Goal: Check status: Check status

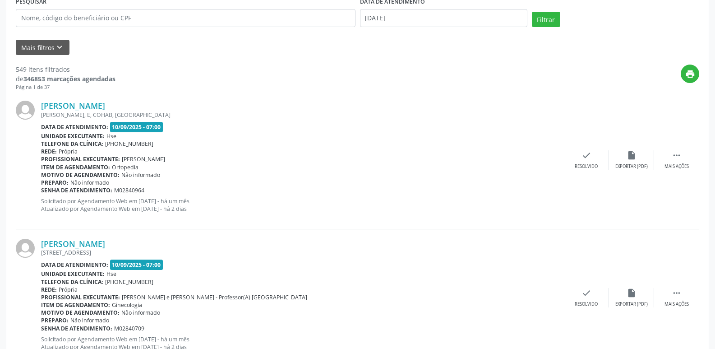
scroll to position [181, 0]
click at [639, 163] on div "Exportar (PDF)" at bounding box center [632, 166] width 33 height 6
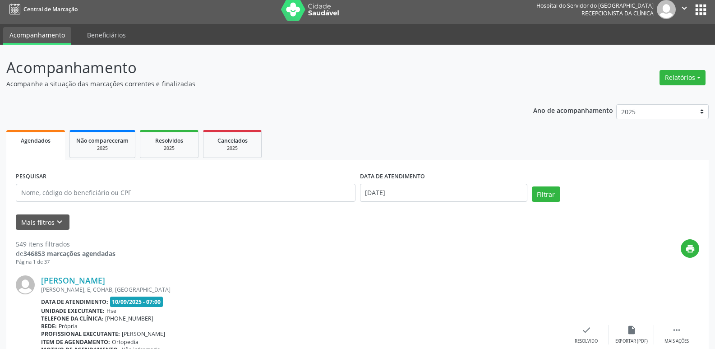
scroll to position [0, 0]
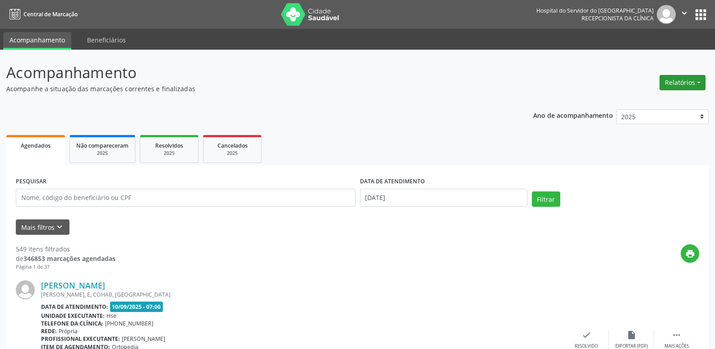
click at [675, 86] on button "Relatórios" at bounding box center [683, 82] width 46 height 15
click at [649, 103] on link "Agendamentos" at bounding box center [657, 102] width 97 height 13
select select "8"
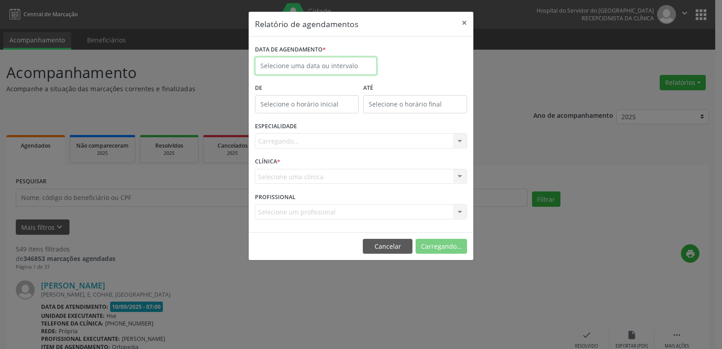
click at [316, 65] on input "text" at bounding box center [316, 66] width 122 height 18
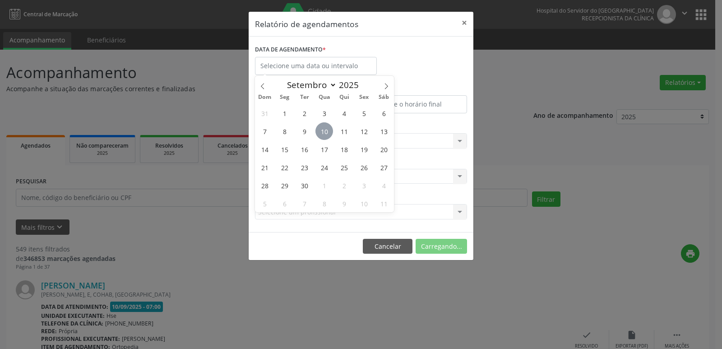
click at [324, 139] on span "10" at bounding box center [325, 131] width 18 height 18
type input "[DATE]"
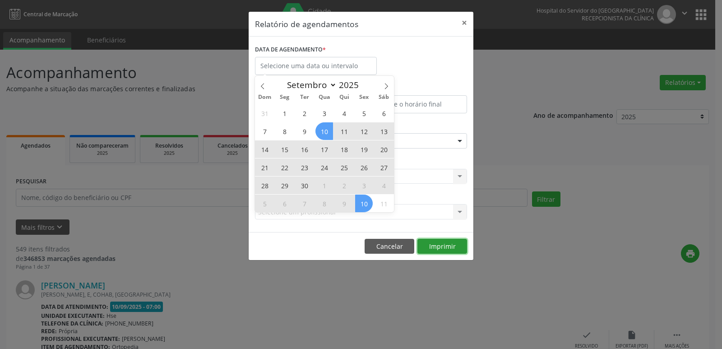
click at [444, 248] on button "Imprimir" at bounding box center [443, 246] width 50 height 15
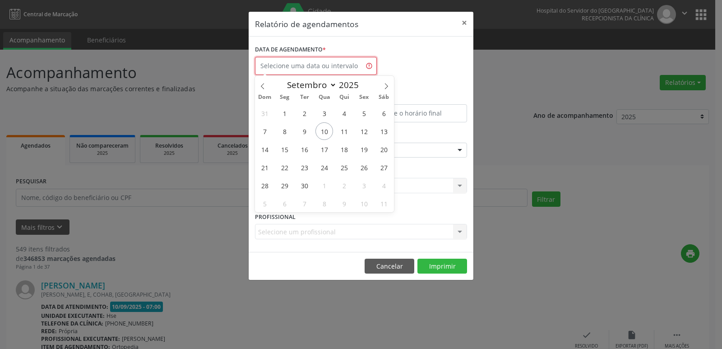
click at [312, 65] on input "text" at bounding box center [316, 66] width 122 height 18
click at [320, 136] on span "10" at bounding box center [325, 131] width 18 height 18
type input "[DATE]"
click at [320, 136] on span "10" at bounding box center [325, 131] width 18 height 18
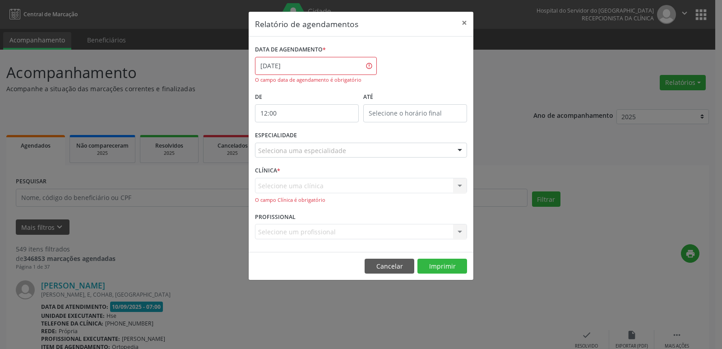
click at [305, 109] on input "12:00" at bounding box center [307, 113] width 104 height 18
click at [297, 133] on input "12" at bounding box center [289, 133] width 68 height 18
click at [322, 140] on span at bounding box center [320, 137] width 6 height 9
type input "11:00"
type input "11"
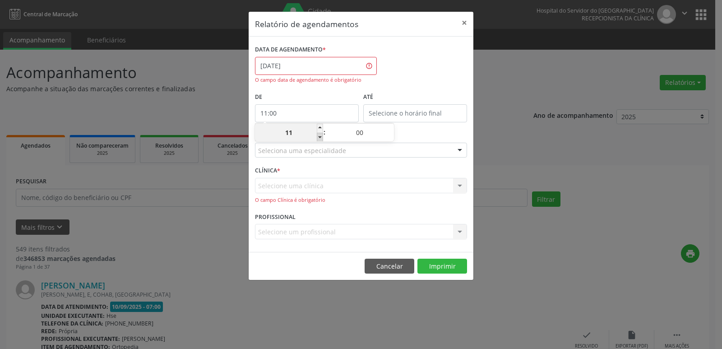
click at [322, 140] on span at bounding box center [320, 137] width 6 height 9
type input "10:00"
type input "10"
click at [322, 140] on span at bounding box center [320, 137] width 6 height 9
type input "09:00"
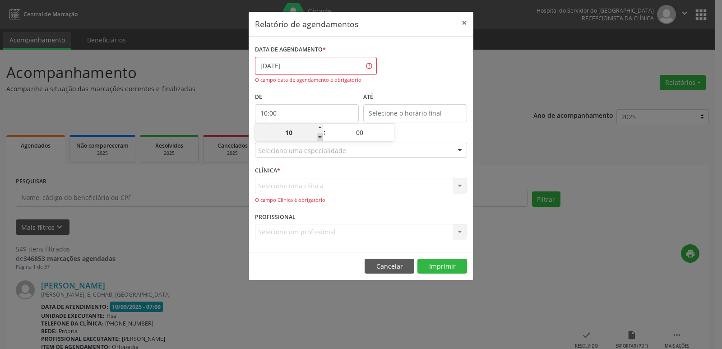
type input "09"
click at [322, 139] on span at bounding box center [320, 137] width 6 height 9
type input "08:00"
type input "08"
click at [322, 139] on span at bounding box center [320, 137] width 6 height 9
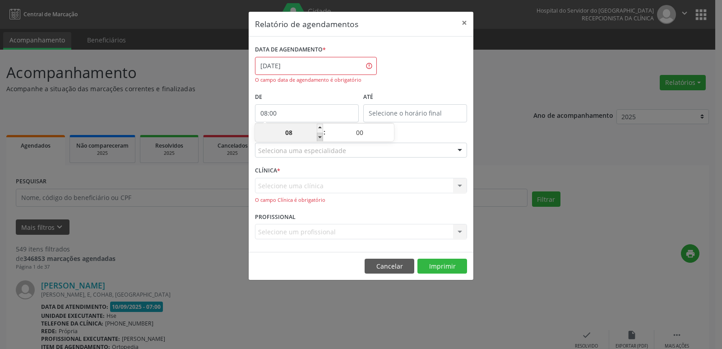
type input "07:00"
type input "07"
click at [386, 127] on input "00" at bounding box center [360, 133] width 68 height 18
click at [392, 127] on span at bounding box center [391, 128] width 6 height 9
type input "07:05"
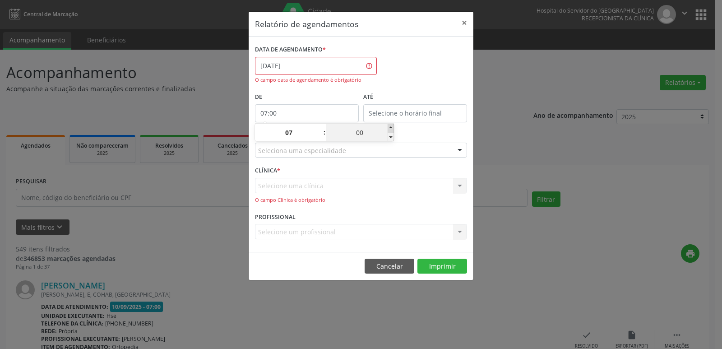
type input "05"
click at [392, 127] on span at bounding box center [391, 128] width 6 height 9
type input "07:10"
type input "10"
click at [392, 127] on span at bounding box center [391, 128] width 6 height 9
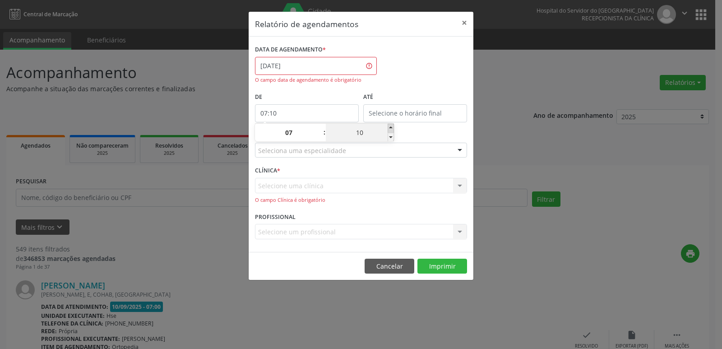
type input "07:15"
type input "15"
click at [392, 127] on span at bounding box center [391, 128] width 6 height 9
type input "07:20"
type input "20"
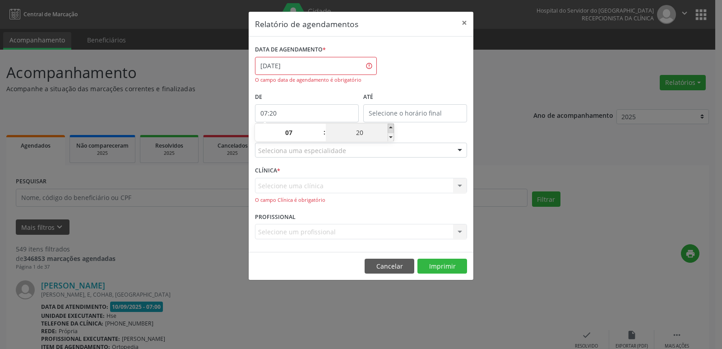
click at [392, 127] on span at bounding box center [391, 128] width 6 height 9
type input "07:25"
type input "25"
click at [391, 136] on span at bounding box center [391, 137] width 6 height 9
type input "07:20"
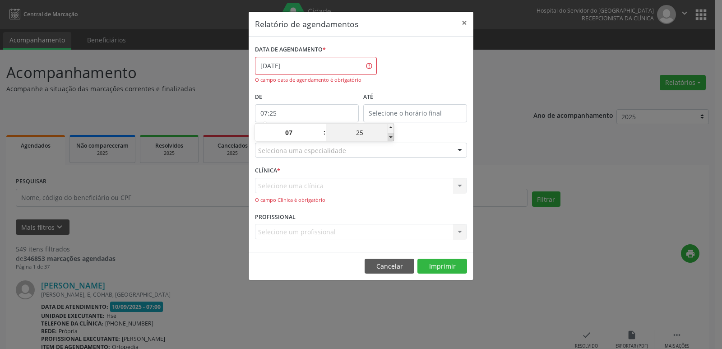
type input "20"
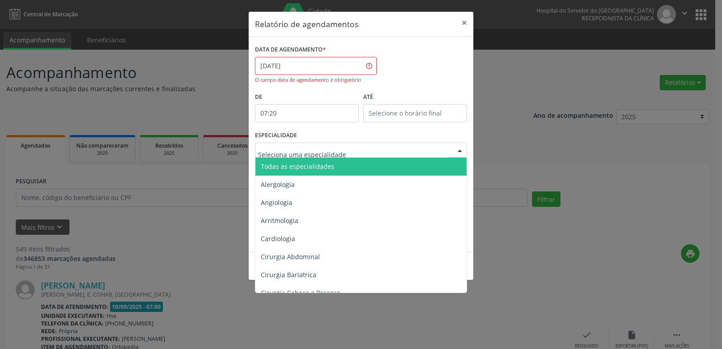
click at [393, 149] on div at bounding box center [361, 150] width 212 height 15
click at [378, 162] on span "Todas as especialidades" at bounding box center [361, 167] width 213 height 18
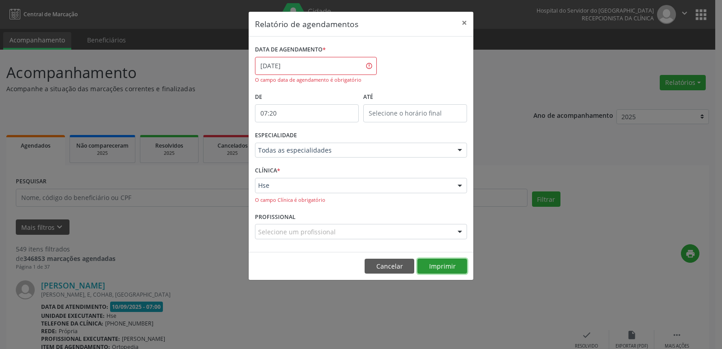
click at [440, 267] on button "Imprimir" at bounding box center [443, 266] width 50 height 15
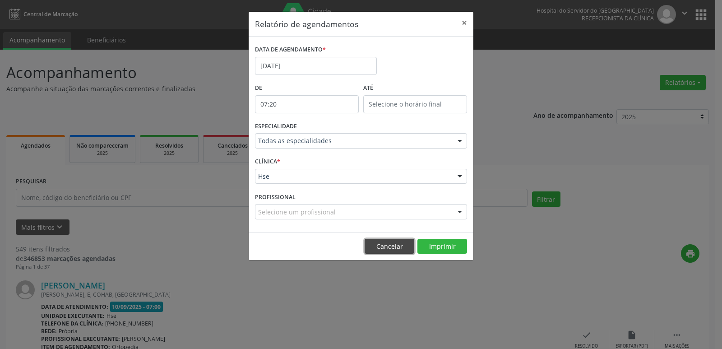
click at [401, 251] on button "Cancelar" at bounding box center [390, 246] width 50 height 15
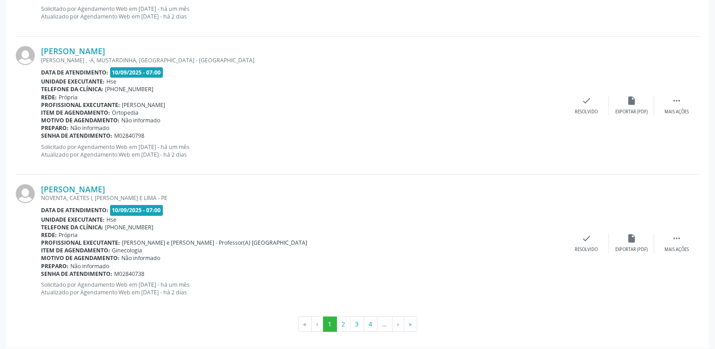
scroll to position [2031, 0]
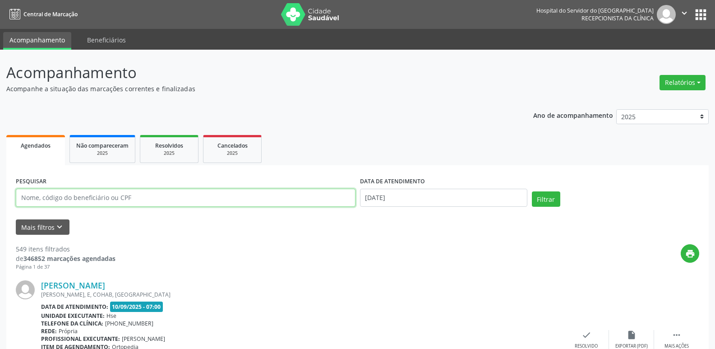
click at [150, 200] on input "text" at bounding box center [186, 198] width 340 height 18
type input "07957920420"
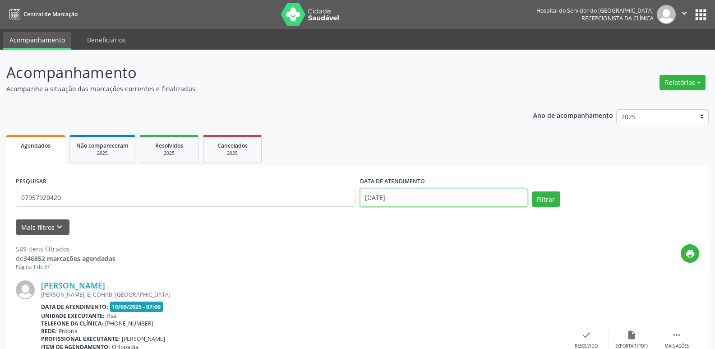
click at [489, 194] on input "[DATE]" at bounding box center [443, 198] width 167 height 18
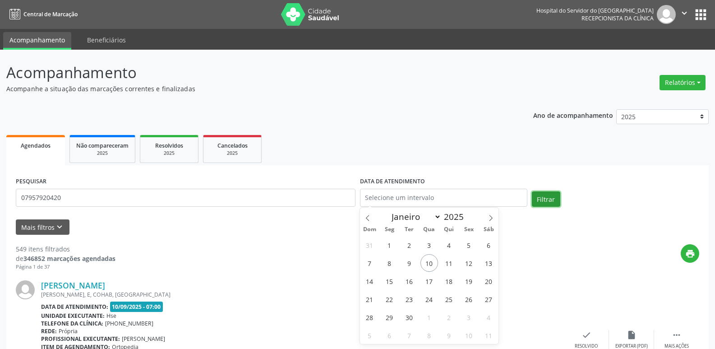
click at [553, 195] on button "Filtrar" at bounding box center [546, 198] width 28 height 15
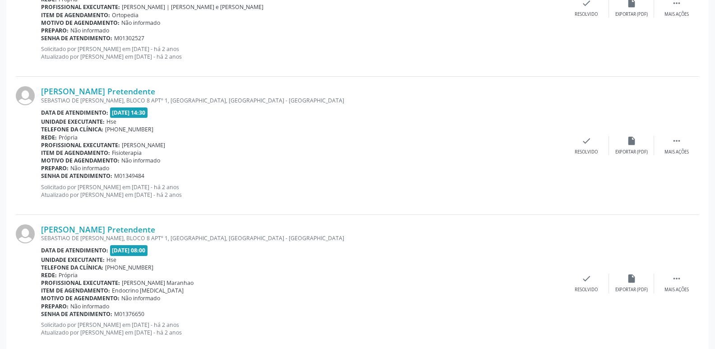
scroll to position [2031, 0]
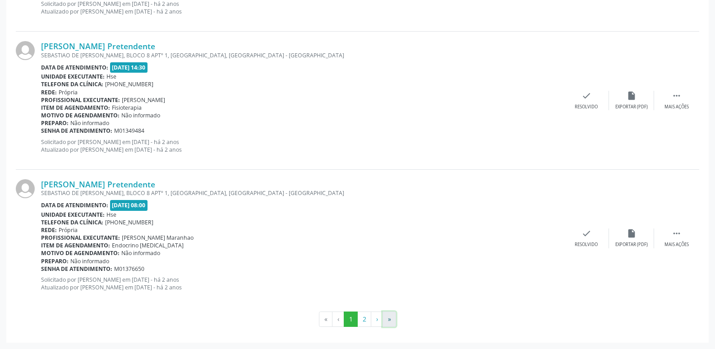
click at [393, 321] on button "»" at bounding box center [390, 318] width 14 height 15
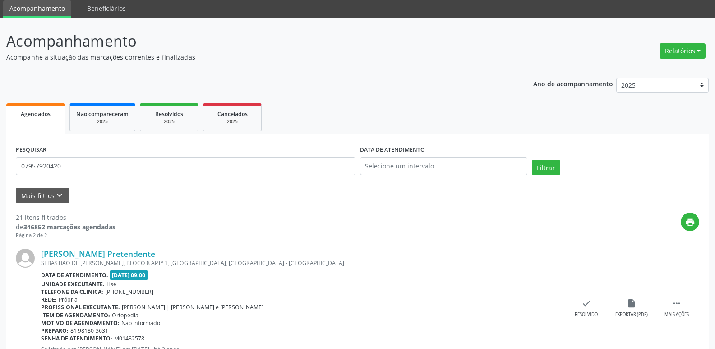
scroll to position [0, 0]
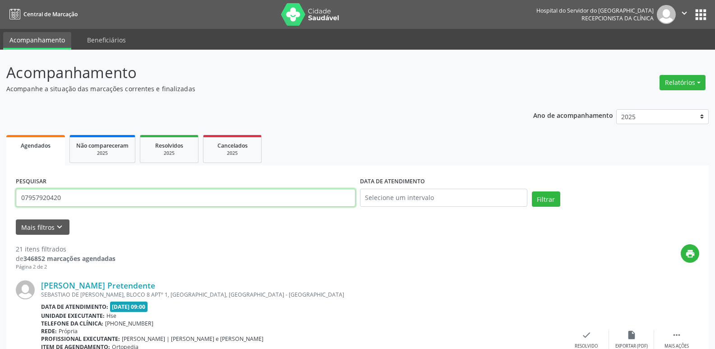
drag, startPoint x: 122, startPoint y: 194, endPoint x: 0, endPoint y: 199, distance: 122.0
click at [180, 197] on input "text" at bounding box center [186, 198] width 340 height 18
type input "79926584420"
click at [550, 203] on button "Filtrar" at bounding box center [546, 198] width 28 height 15
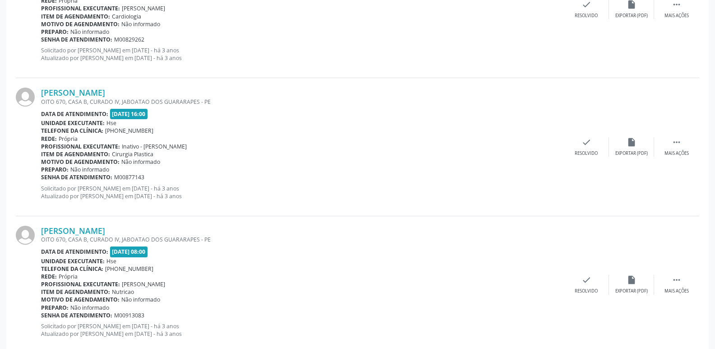
scroll to position [2031, 0]
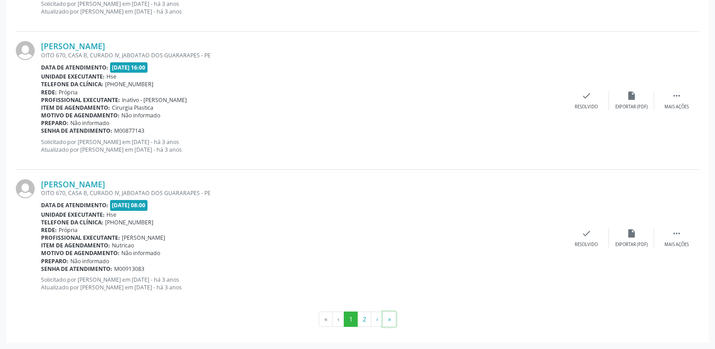
click at [393, 321] on button "»" at bounding box center [390, 318] width 14 height 15
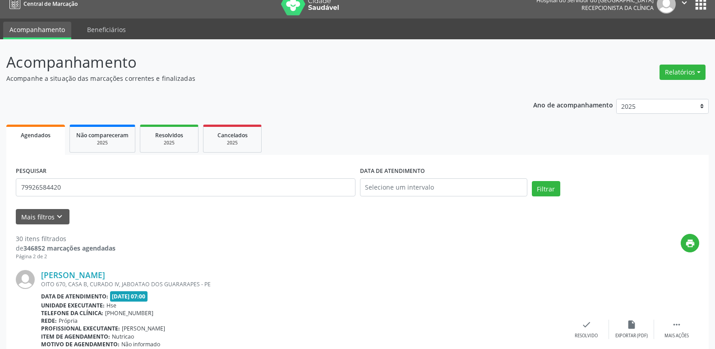
scroll to position [0, 0]
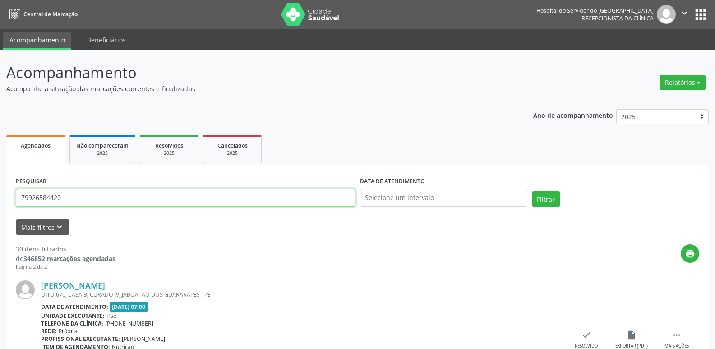
drag, startPoint x: 100, startPoint y: 199, endPoint x: 0, endPoint y: 195, distance: 99.8
click at [552, 196] on button "Filtrar" at bounding box center [546, 198] width 28 height 15
click at [212, 202] on input "19274009453" at bounding box center [186, 198] width 340 height 18
type input "1"
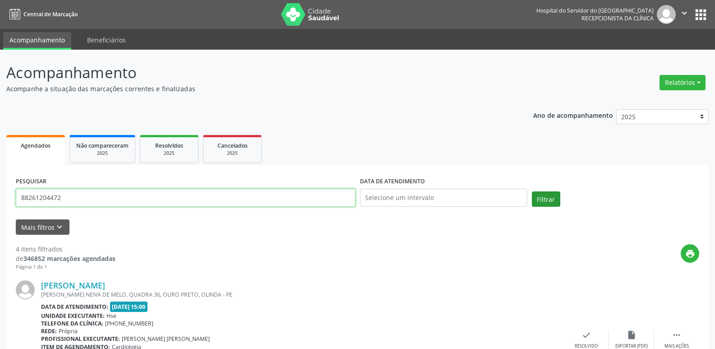
type input "88261204472"
click at [553, 203] on button "Filtrar" at bounding box center [546, 198] width 28 height 15
drag, startPoint x: 202, startPoint y: 192, endPoint x: 0, endPoint y: 200, distance: 202.4
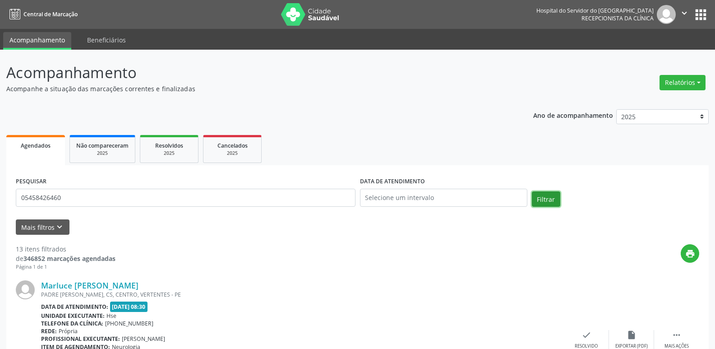
click at [537, 203] on button "Filtrar" at bounding box center [546, 198] width 28 height 15
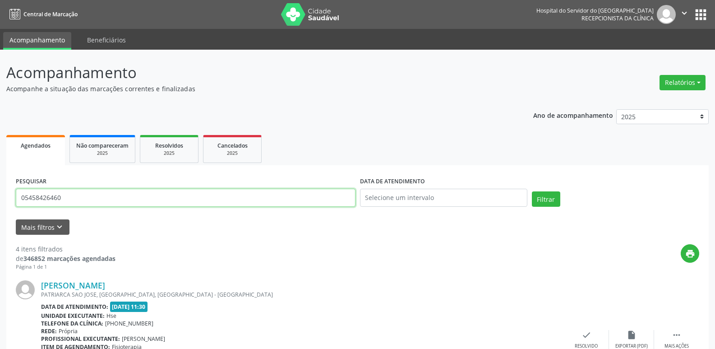
click at [176, 201] on input "05458426460" at bounding box center [186, 198] width 340 height 18
type input "0"
type input "03024941460"
click at [532, 191] on button "Filtrar" at bounding box center [546, 198] width 28 height 15
drag, startPoint x: 220, startPoint y: 199, endPoint x: 0, endPoint y: 176, distance: 221.4
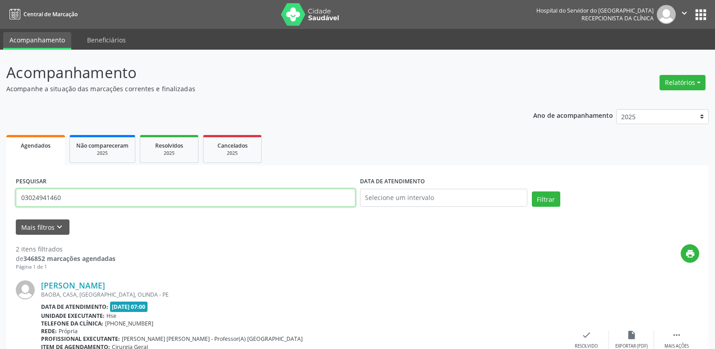
click at [0, 176] on div "Acompanhamento Acompanhe a situação das marcações correntes e finalizadas Relat…" at bounding box center [357, 306] width 715 height 512
type input "29013437400"
click at [556, 207] on div "Filtrar" at bounding box center [616, 202] width 172 height 22
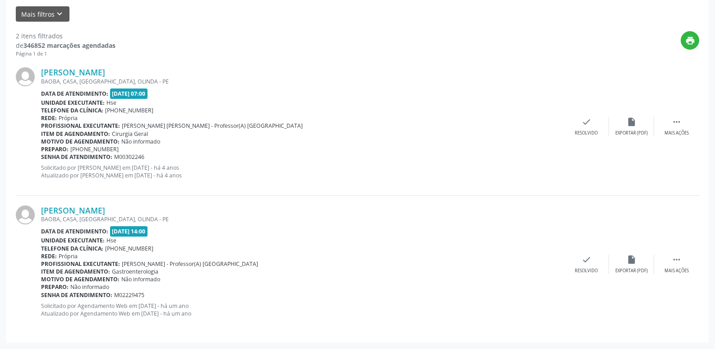
click at [330, 255] on div "Gabriela Lemos de Oliveira Nogueira BAOBA, CASA, OURO PRETO, OLINDA - PE Data d…" at bounding box center [302, 264] width 523 height 118
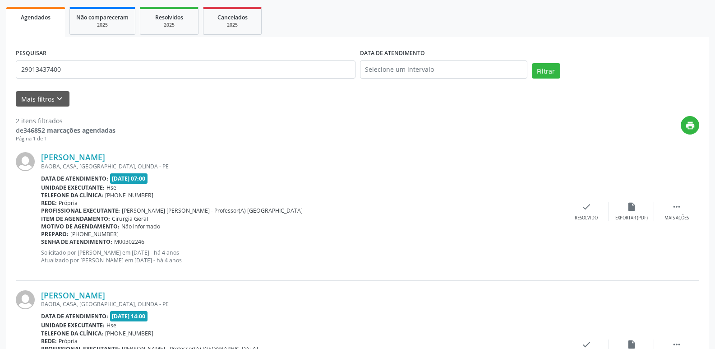
scroll to position [0, 0]
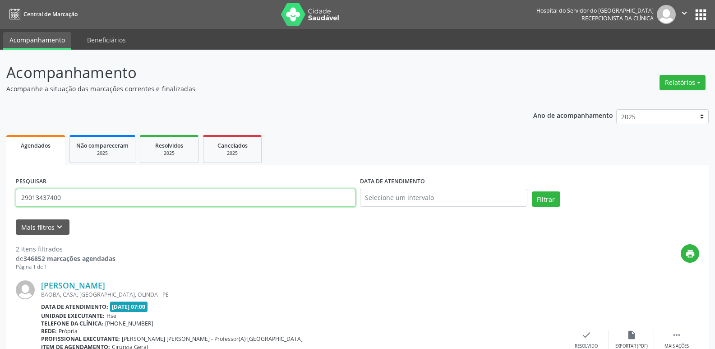
drag, startPoint x: 171, startPoint y: 201, endPoint x: 9, endPoint y: 204, distance: 161.2
click at [0, 202] on div "Acompanhamento Acompanhe a situação das marcações correntes e finalizadas Relat…" at bounding box center [357, 306] width 715 height 512
type input "66942713449"
click at [538, 200] on button "Filtrar" at bounding box center [546, 198] width 28 height 15
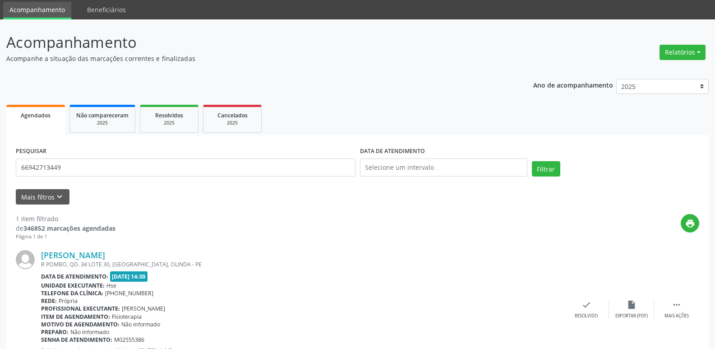
scroll to position [75, 0]
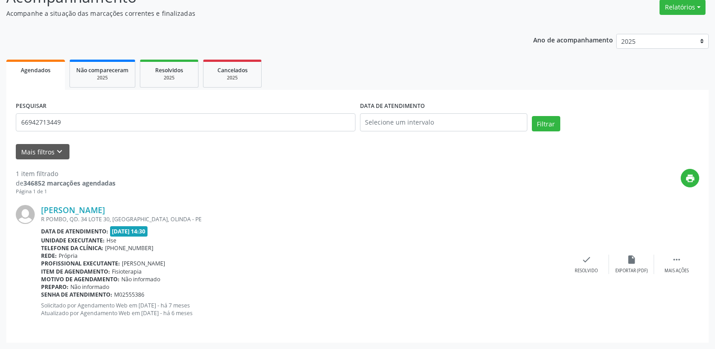
drag, startPoint x: 41, startPoint y: 203, endPoint x: 212, endPoint y: 204, distance: 171.1
click at [231, 202] on div "Maria Helena do Nascimento dos Santos R POMBO, QD. 34 LOTE 30, OURO PRETO, OLIN…" at bounding box center [358, 263] width 684 height 137
copy link "Maria Helena do Nascimento dos Santos"
click at [184, 244] on div "Unidade executante: Hse" at bounding box center [302, 241] width 523 height 8
click at [218, 54] on div "Ano de acompanhamento 2025 2024 2023 2022 2021 Agendados Não compareceram 2025 …" at bounding box center [357, 185] width 703 height 315
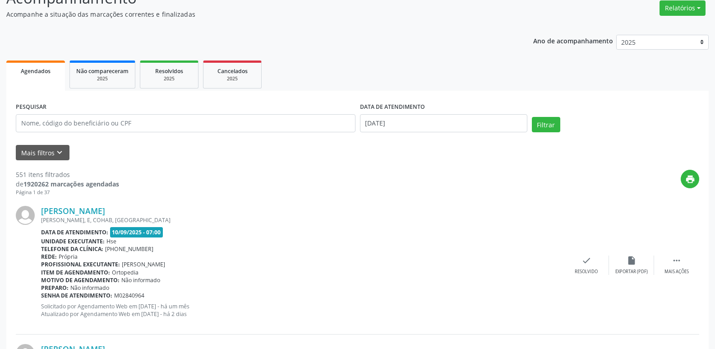
scroll to position [74, 0]
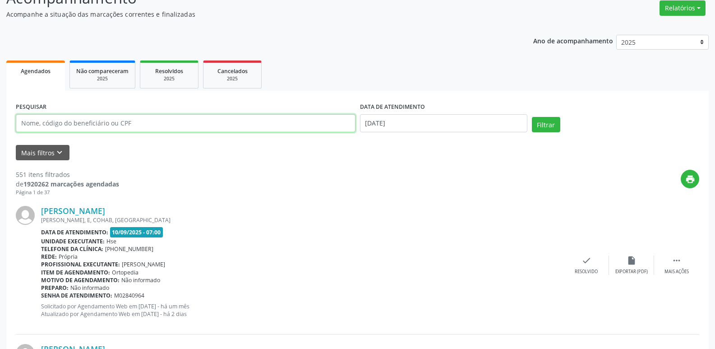
click at [204, 121] on input "text" at bounding box center [186, 123] width 340 height 18
